Goal: Find specific page/section: Find specific page/section

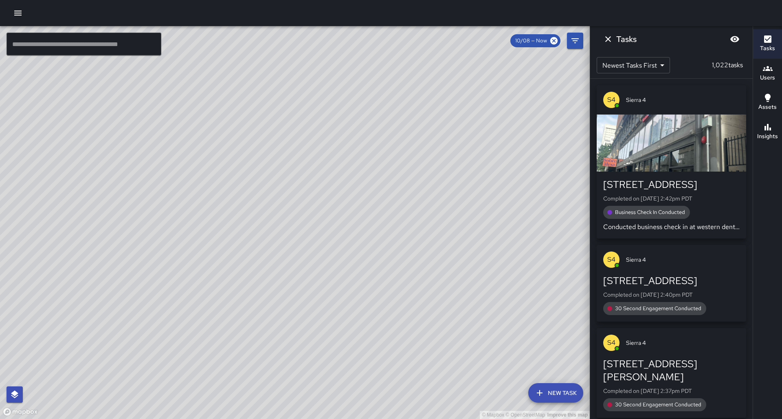
click at [220, 72] on div "© Mapbox © OpenStreetMap Improve this map" at bounding box center [295, 222] width 590 height 393
drag, startPoint x: 220, startPoint y: 72, endPoint x: 210, endPoint y: 253, distance: 181.2
click at [210, 253] on div "© Mapbox © OpenStreetMap Improve this map" at bounding box center [295, 222] width 590 height 393
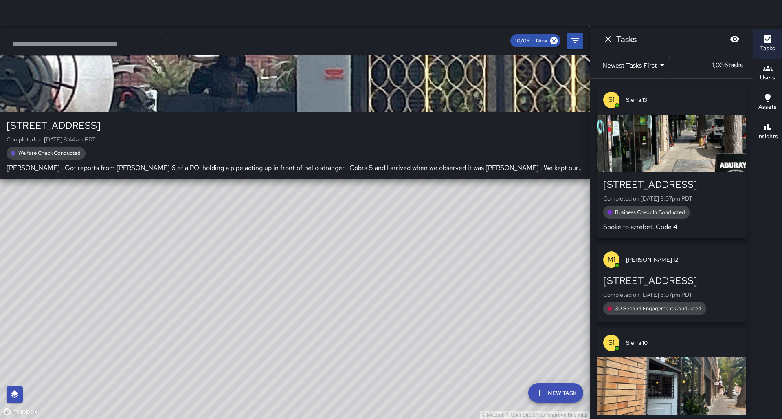
click at [306, 184] on div "© Mapbox © OpenStreetMap Improve this map S5 Sierra 5 [STREET_ADDRESS] Complete…" at bounding box center [295, 222] width 590 height 393
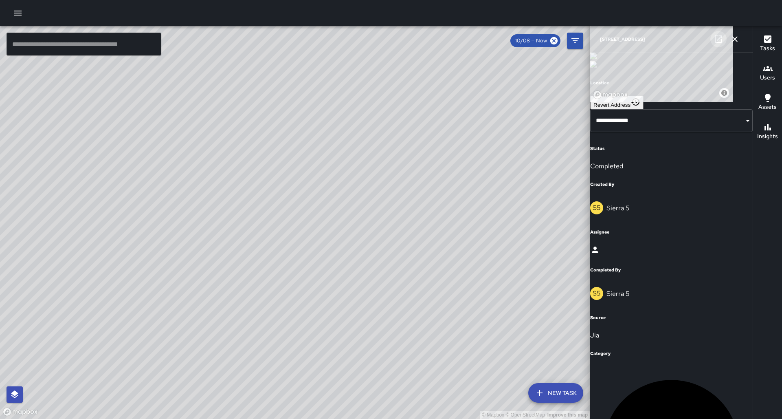
click at [715, 42] on icon at bounding box center [719, 39] width 10 height 10
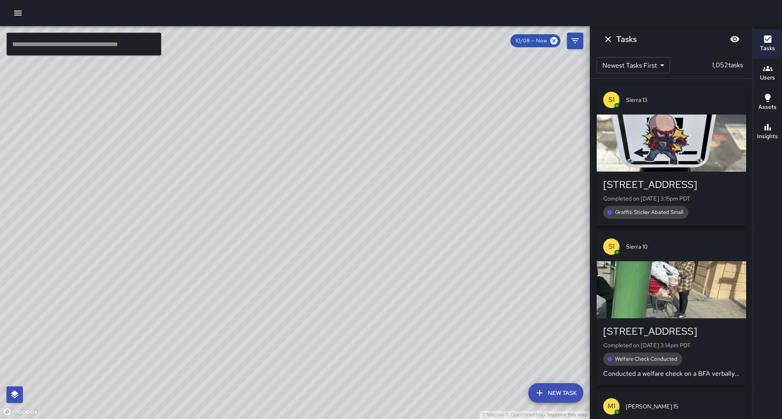
click at [269, 214] on div "© Mapbox © OpenStreetMap Improve this map S3 Sierra 3 [STREET_ADDRESS] Complete…" at bounding box center [295, 222] width 590 height 393
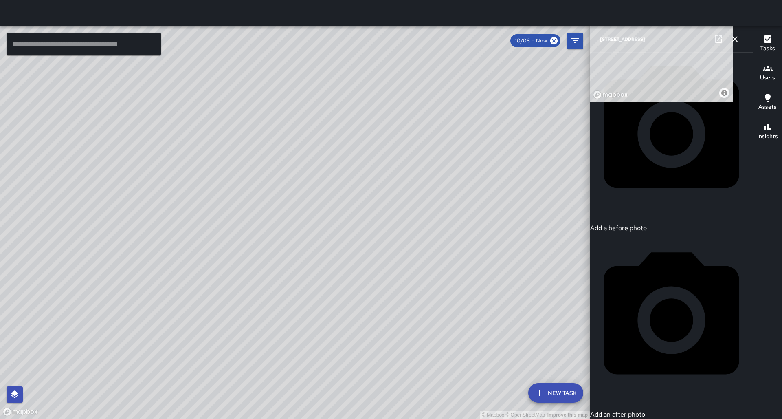
click at [302, 213] on div "© Mapbox © OpenStreetMap Improve this map" at bounding box center [295, 222] width 590 height 393
click at [297, 178] on div "© Mapbox © OpenStreetMap Improve this map E1 Echo 1 [STREET_ADDRESS] Completed …" at bounding box center [295, 222] width 590 height 393
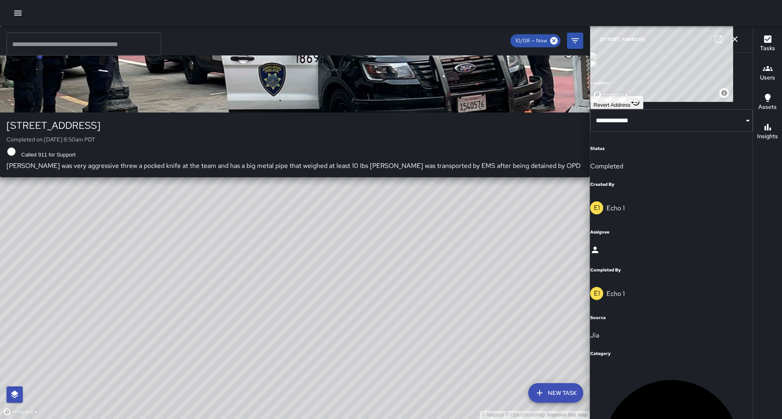
click at [295, 234] on div "© Mapbox © OpenStreetMap Improve this map C5 Cobra 5 1737 Broadway Completed on…" at bounding box center [295, 222] width 590 height 393
type input "**********"
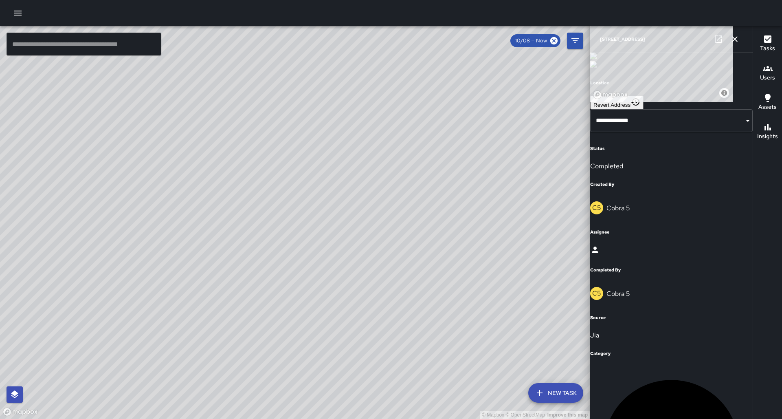
click at [722, 40] on icon at bounding box center [718, 38] width 7 height 7
drag, startPoint x: 229, startPoint y: 223, endPoint x: 223, endPoint y: 236, distance: 14.0
click at [223, 236] on div "© Mapbox © OpenStreetMap Improve this map" at bounding box center [295, 222] width 590 height 393
click at [742, 38] on button "button" at bounding box center [735, 39] width 16 height 16
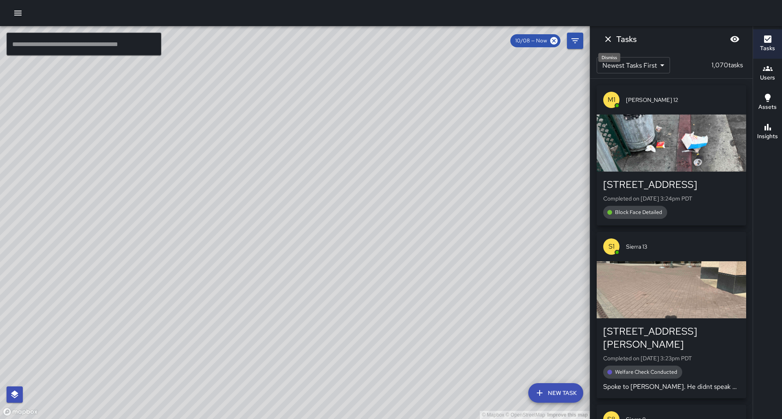
click at [608, 39] on icon "Dismiss" at bounding box center [609, 39] width 6 height 6
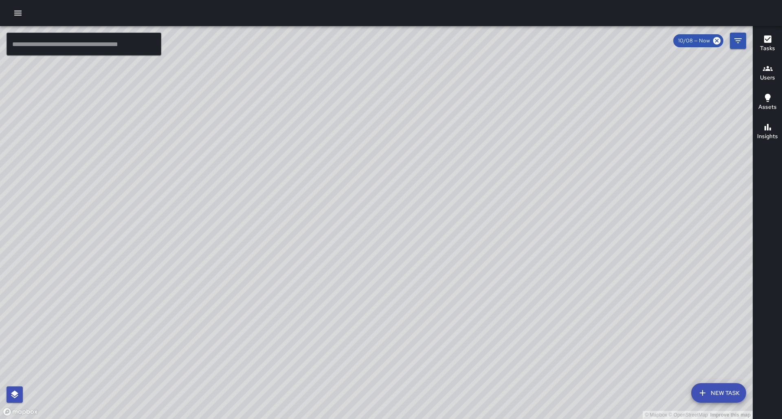
click at [518, 145] on div "© Mapbox © OpenStreetMap Improve this map" at bounding box center [376, 222] width 753 height 393
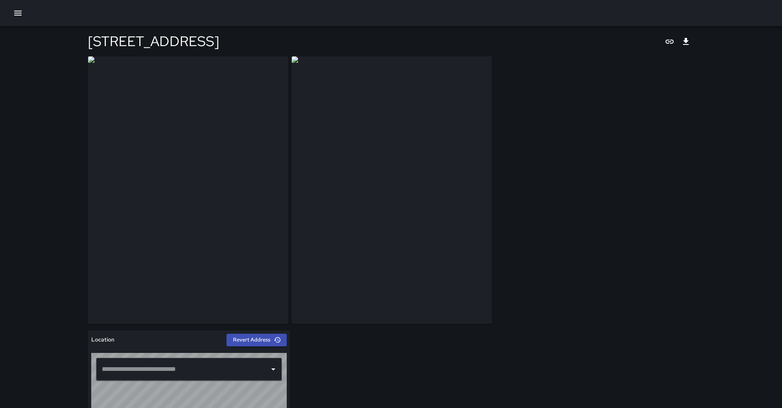
type input "**********"
